Goal: Find specific page/section: Find specific page/section

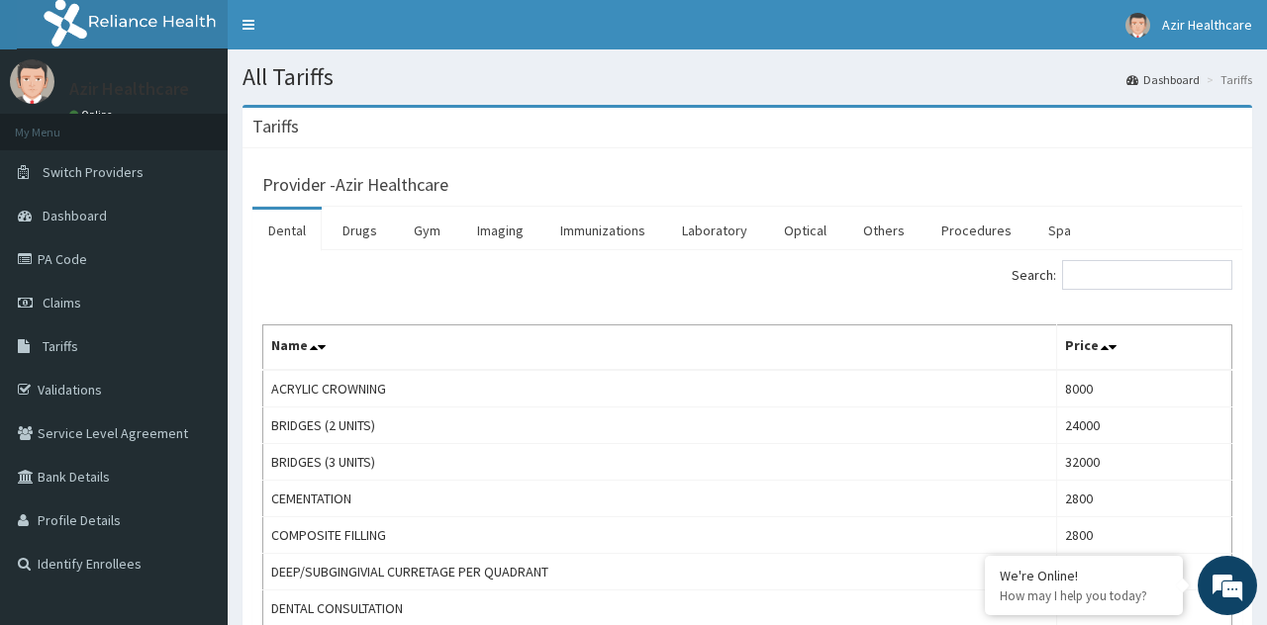
click at [158, 393] on link "Validations" at bounding box center [114, 390] width 228 height 44
click at [90, 381] on link "Validations" at bounding box center [114, 390] width 228 height 44
